Goal: Task Accomplishment & Management: Manage account settings

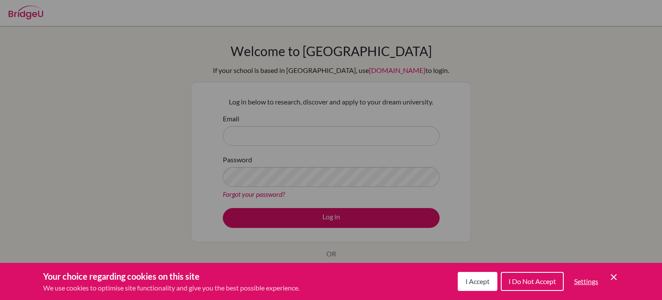
click at [469, 283] on span "I Accept" at bounding box center [478, 281] width 24 height 8
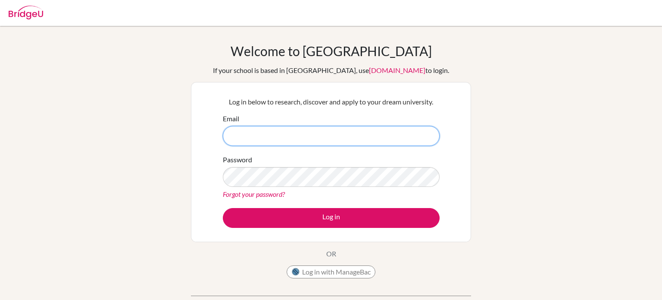
click at [297, 138] on input "Email" at bounding box center [331, 136] width 217 height 20
type input "[EMAIL_ADDRESS][DOMAIN_NAME]"
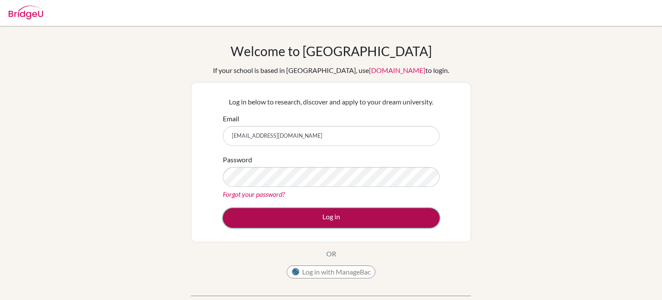
click at [279, 213] on button "Log in" at bounding box center [331, 218] width 217 height 20
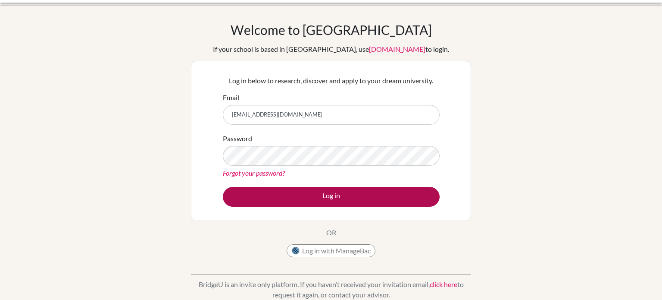
scroll to position [19, 0]
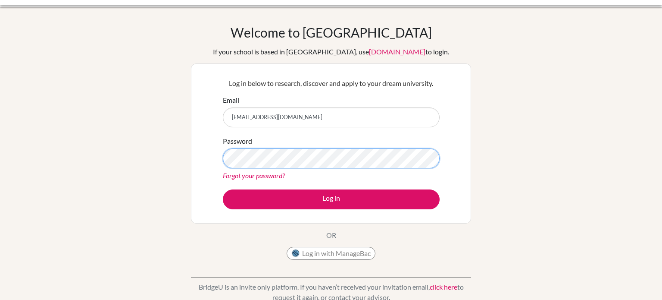
click at [223, 189] on button "Log in" at bounding box center [331, 199] width 217 height 20
